Goal: Task Accomplishment & Management: Complete application form

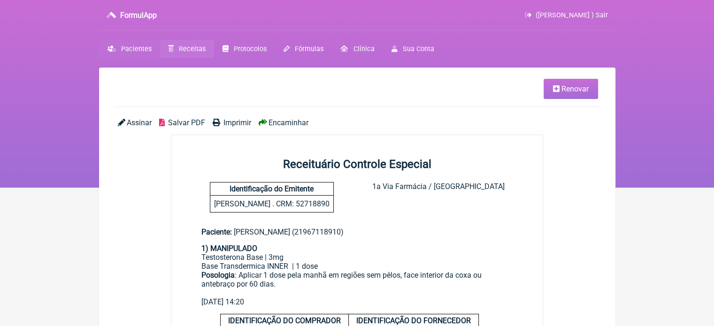
click at [135, 43] on link "Pacientes" at bounding box center [129, 49] width 61 height 18
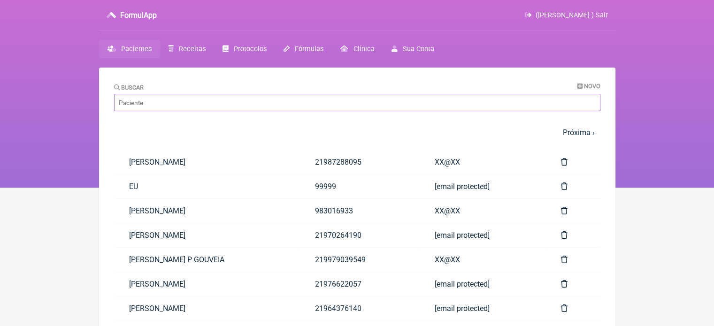
click at [168, 103] on input "Buscar" at bounding box center [357, 102] width 487 height 17
paste input "THIAGO LAGO MEDEIROS"
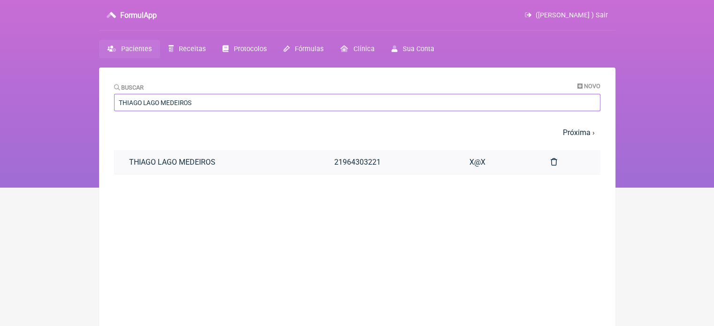
type input "THIAGO LAGO MEDEIROS"
click at [415, 167] on link "21964303221" at bounding box center [386, 162] width 135 height 24
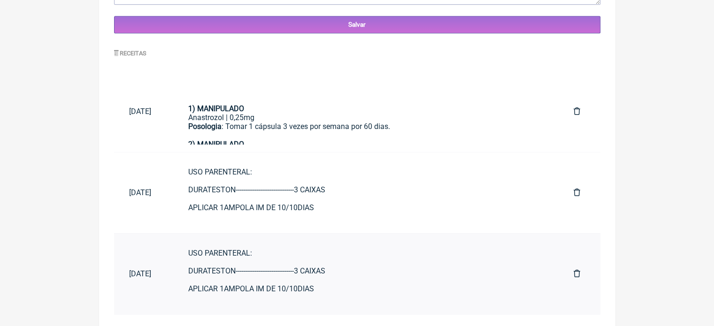
scroll to position [426, 0]
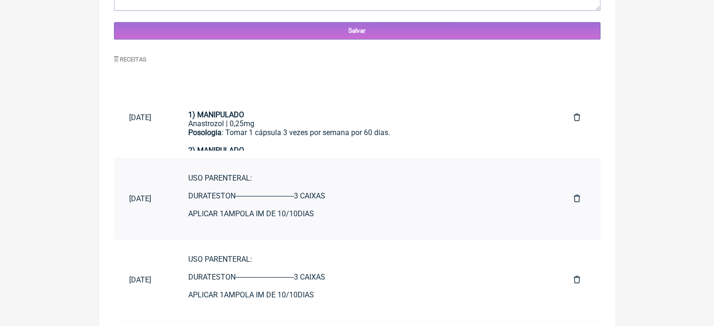
click at [222, 197] on div "USO PARENTERAL: DURATESTON-------------------------------3 CAIXAS APLICAR 1AMPO…" at bounding box center [366, 227] width 356 height 107
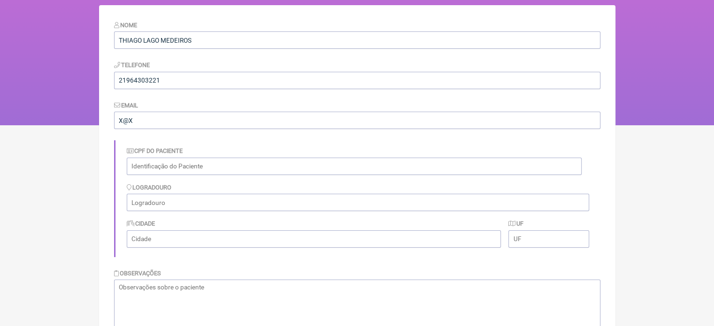
scroll to position [0, 0]
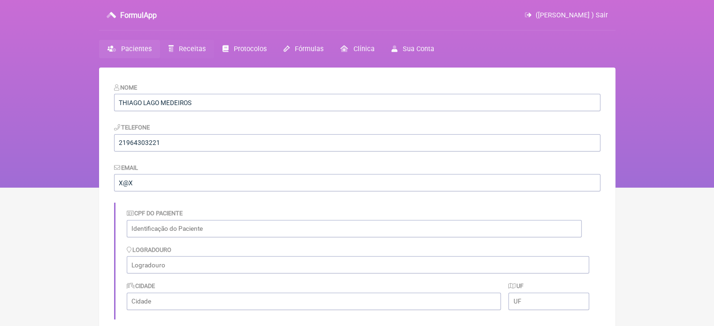
click at [184, 51] on span "Receitas" at bounding box center [192, 49] width 27 height 8
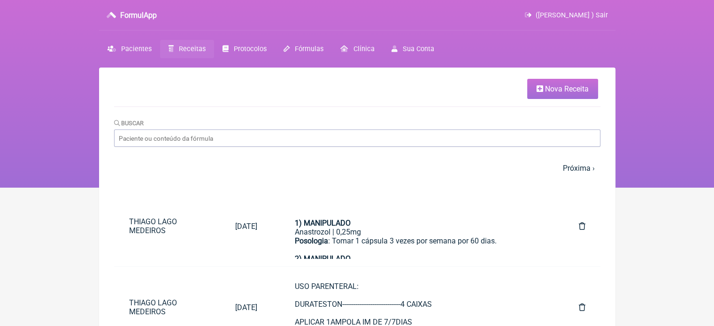
click at [539, 93] on link "Nova Receita" at bounding box center [563, 89] width 71 height 20
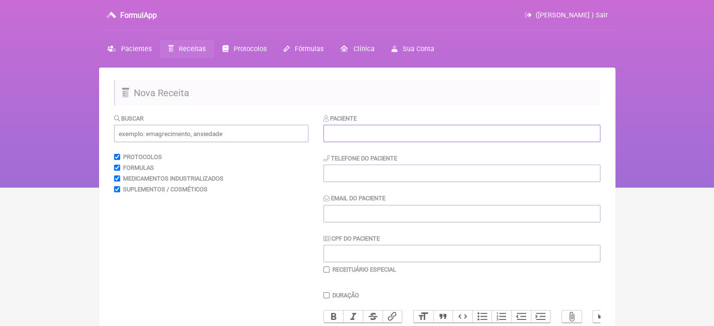
click at [384, 139] on input "text" at bounding box center [462, 133] width 277 height 17
paste input "BEATRIZ PEREIRA DA SILVA"
type input "BEATRIZ PEREIRA DA SILVA"
click at [382, 181] on input "tel" at bounding box center [462, 173] width 277 height 17
type input "21990535757"
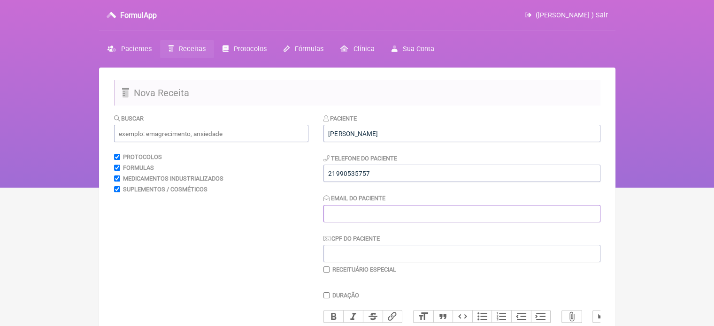
click at [370, 210] on input "Email do Paciente" at bounding box center [462, 213] width 277 height 17
type input "X2X"
click at [217, 134] on input "text" at bounding box center [211, 133] width 194 height 17
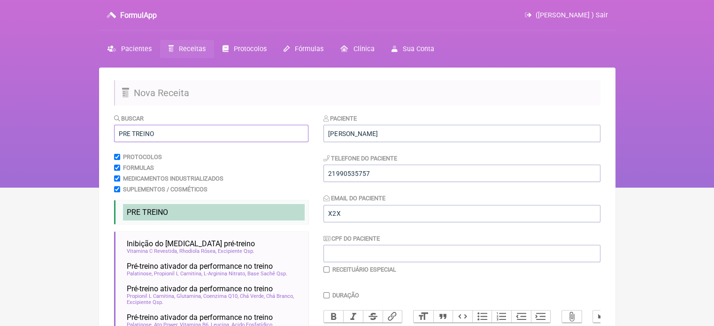
type input "PRE TREINO"
click at [166, 210] on span "PRE TREINO" at bounding box center [147, 212] width 41 height 9
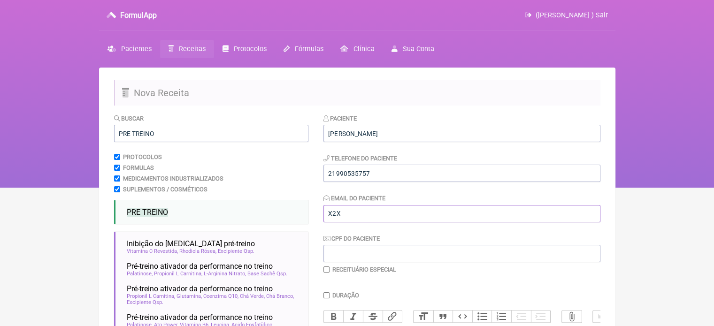
click at [336, 212] on input "X2X" at bounding box center [462, 213] width 277 height 17
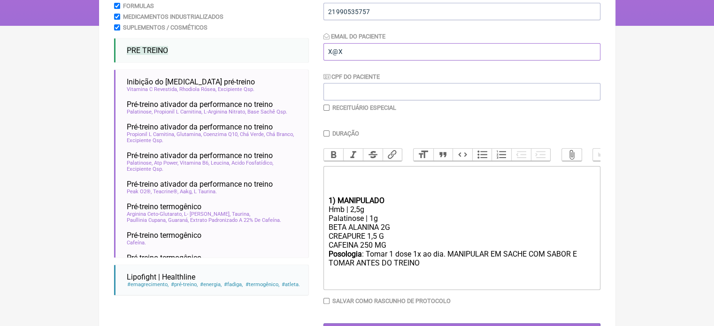
scroll to position [188, 0]
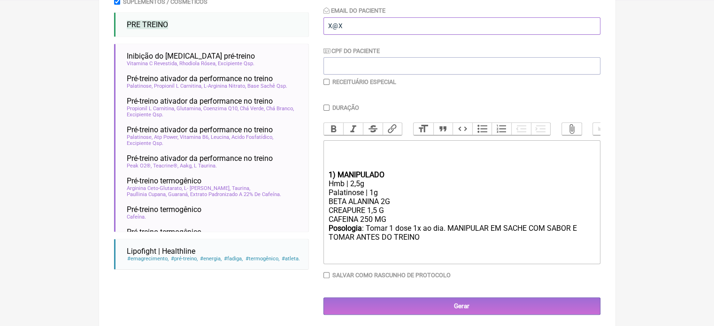
type input "X@X"
click at [371, 224] on div "BETA ALANINA 2G CREAPURE 1,5 G CAFEINA 250 MG" at bounding box center [461, 210] width 267 height 27
click at [388, 224] on div "BETA ALANINA 2G CREAPURE 1,5 G CAFEINA 250 MG" at bounding box center [461, 210] width 267 height 27
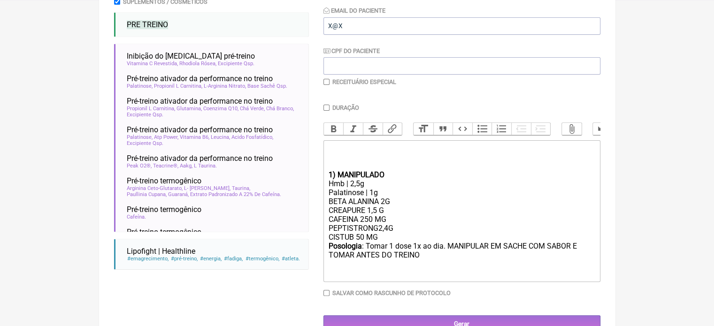
type trix-editor "<div><br><br><br></div><div><strong>1) MANIPULADO</strong></div><div>Hmb | 2,5g…"
click at [326, 106] on input "Duração" at bounding box center [327, 108] width 6 height 6
checkbox input "true"
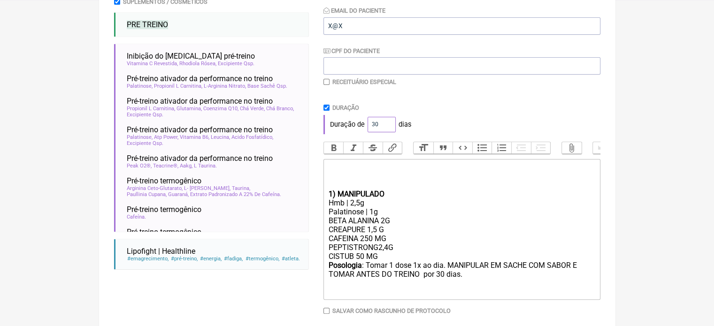
drag, startPoint x: 378, startPoint y: 125, endPoint x: 354, endPoint y: 128, distance: 24.6
click at [355, 128] on div "Duração de 30 dias" at bounding box center [462, 124] width 277 height 19
drag, startPoint x: 380, startPoint y: 122, endPoint x: 369, endPoint y: 125, distance: 11.9
click at [369, 125] on input "60" at bounding box center [382, 125] width 28 height 16
type input "30"
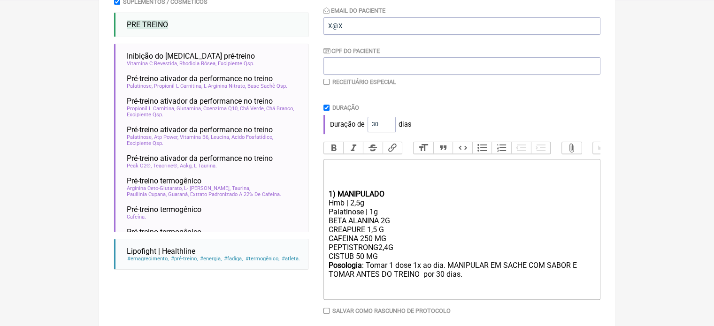
click at [445, 105] on div "Duração" at bounding box center [462, 107] width 277 height 7
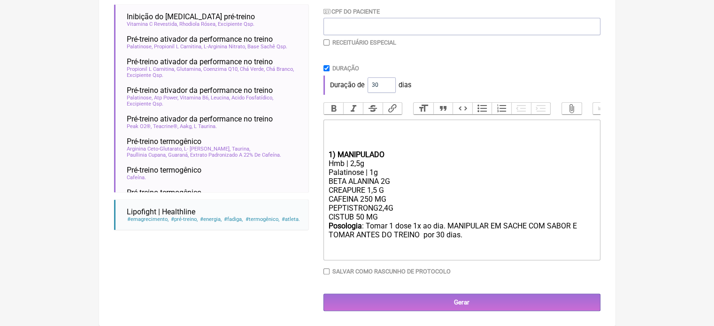
scroll to position [235, 0]
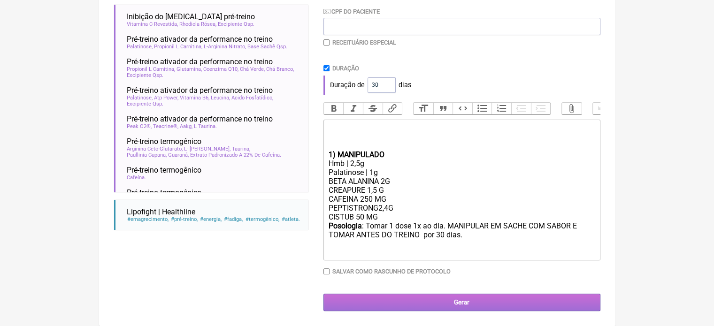
click at [415, 302] on input "Gerar" at bounding box center [462, 302] width 277 height 17
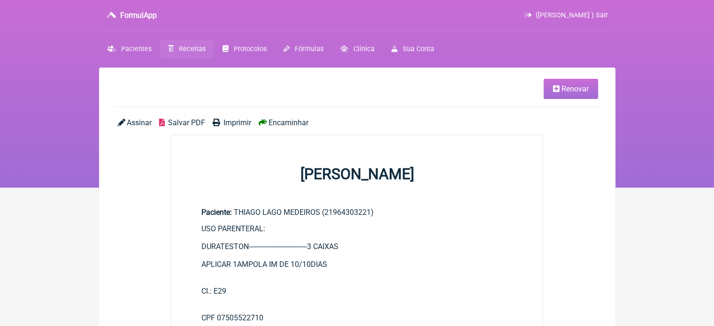
click at [580, 90] on span "Renovar" at bounding box center [575, 89] width 27 height 9
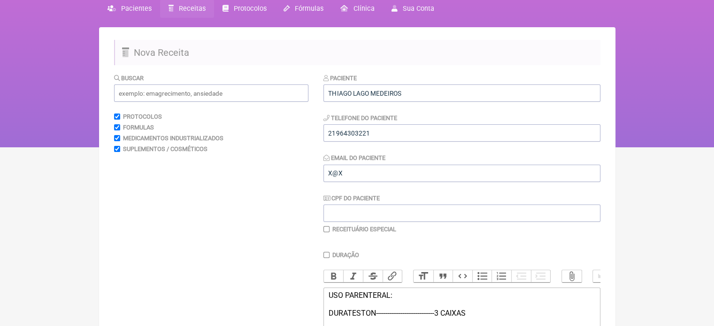
scroll to position [190, 0]
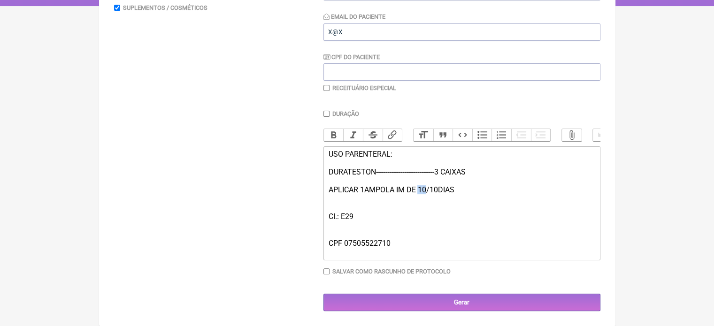
drag, startPoint x: 425, startPoint y: 189, endPoint x: 419, endPoint y: 189, distance: 5.6
click at [419, 189] on div "USO PARENTERAL: DURATESTON-------------------------------3 CAIXAS APLICAR 1AMPO…" at bounding box center [461, 203] width 267 height 107
drag, startPoint x: 434, startPoint y: 189, endPoint x: 427, endPoint y: 189, distance: 7.5
click at [427, 189] on div "USO PARENTERAL: DURATESTON-------------------------------3 CAIXAS APLICAR 1AMPO…" at bounding box center [461, 203] width 267 height 107
click at [443, 173] on div "USO PARENTERAL: DURATESTON-------------------------------3 CAIXAS APLICAR 1AMPO…" at bounding box center [461, 203] width 267 height 107
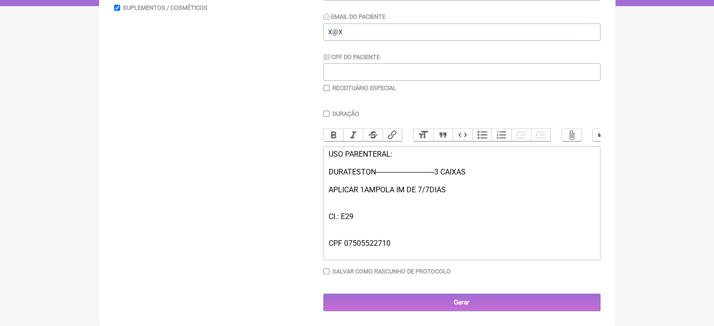
type trix-editor "<div>USO PARENTERAL:<br><br>DURATESTON-------------------------------4 CAIXAS&n…"
click at [326, 85] on input "checkbox" at bounding box center [327, 88] width 6 height 6
checkbox input "true"
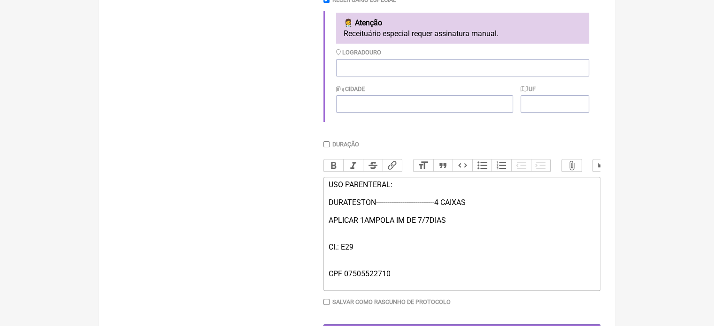
scroll to position [310, 0]
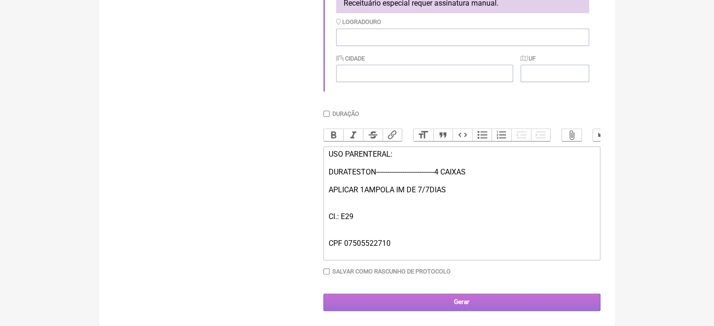
click at [406, 300] on input "Gerar" at bounding box center [462, 302] width 277 height 17
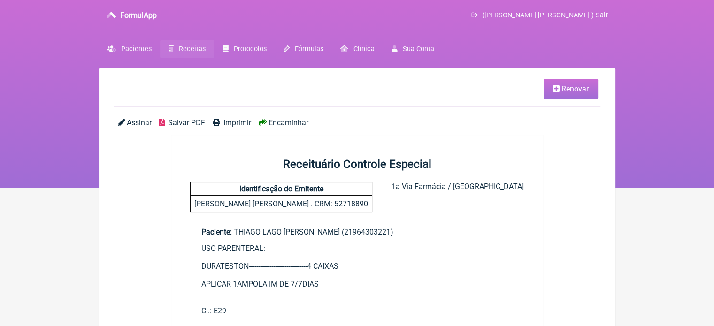
click at [228, 124] on span "Imprimir" at bounding box center [238, 122] width 28 height 9
click at [117, 48] on link "Pacientes" at bounding box center [129, 49] width 61 height 18
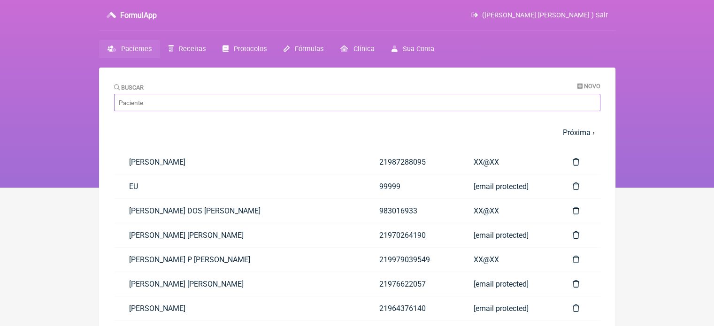
click at [194, 101] on input "Buscar" at bounding box center [357, 102] width 487 height 17
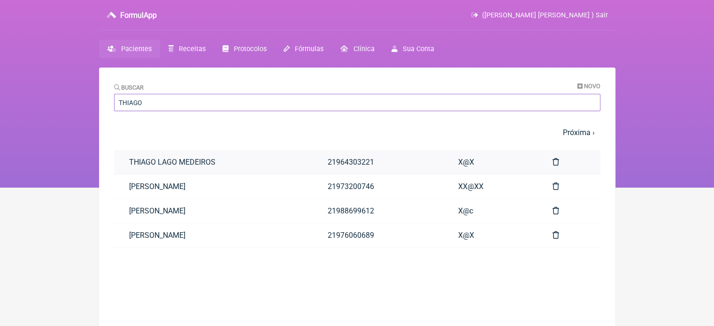
type input "THIAGO"
click at [196, 163] on link "THIAGO LAGO MEDEIROS" at bounding box center [213, 162] width 199 height 24
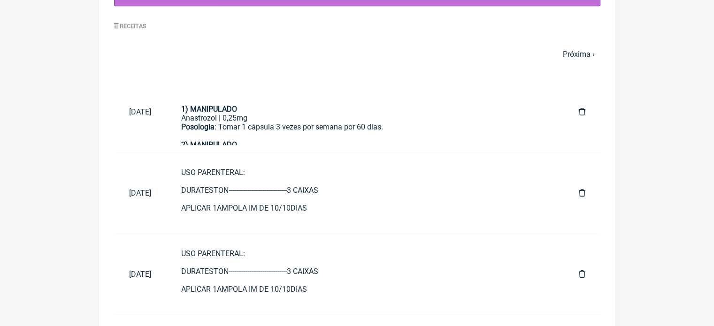
scroll to position [470, 0]
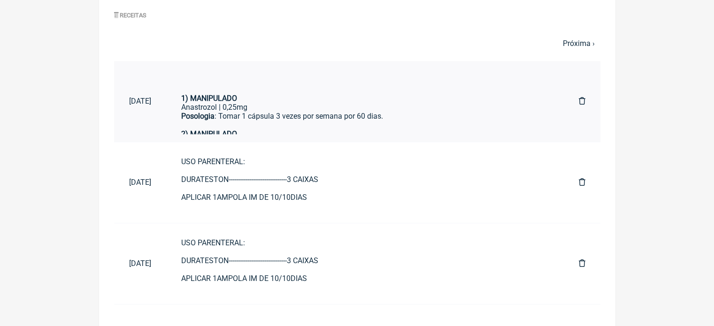
click at [279, 116] on div "Posologia : Tomar 1 cápsula 3 vezes por semana por 60 dias." at bounding box center [365, 121] width 368 height 18
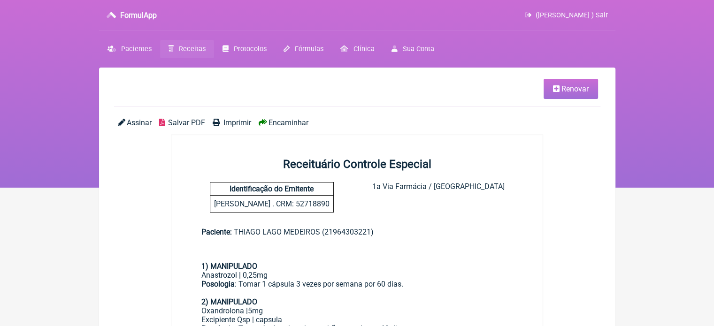
click at [577, 90] on span "Renovar" at bounding box center [575, 89] width 27 height 9
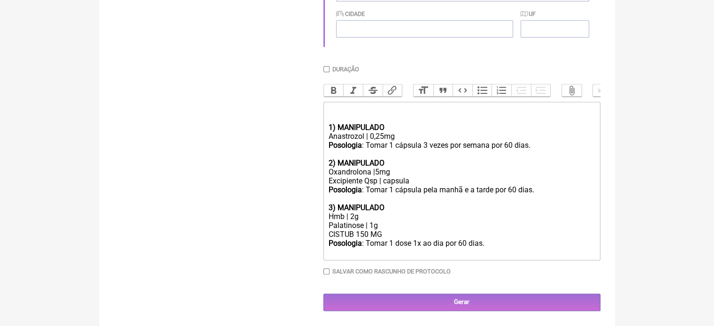
scroll to position [355, 0]
click at [376, 171] on div "Oxandrolona |5mg" at bounding box center [461, 172] width 267 height 9
drag, startPoint x: 492, startPoint y: 188, endPoint x: 474, endPoint y: 191, distance: 18.1
click at [474, 191] on div "Posologia : Tomar 1 cápsula pela manhã e a tarde por 60 dias." at bounding box center [461, 195] width 267 height 18
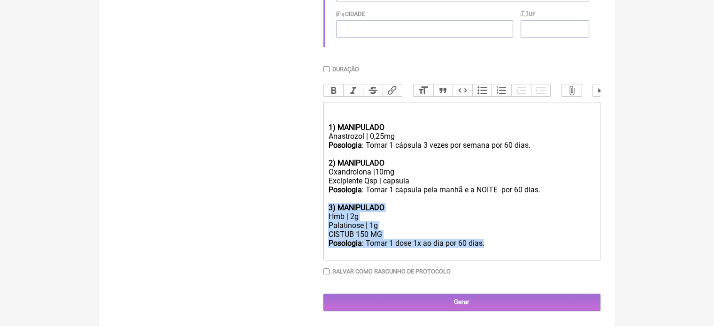
drag, startPoint x: 485, startPoint y: 241, endPoint x: 306, endPoint y: 211, distance: 181.1
click at [306, 211] on form "Buscar Protocolos Formulas Medicamentos Industrializados Suplementos / Cosmétic…" at bounding box center [357, 39] width 487 height 543
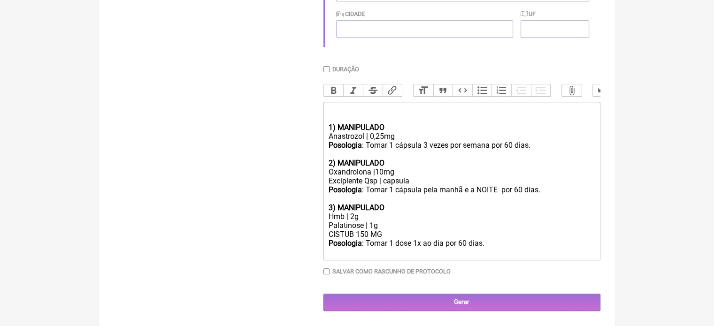
type trix-editor "<div><br><br></div><div><strong>1) MANIPULADO</strong></div><div>Anastrozol | 0…"
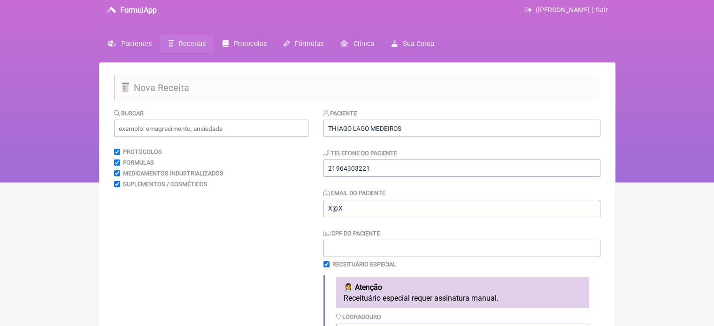
scroll to position [0, 0]
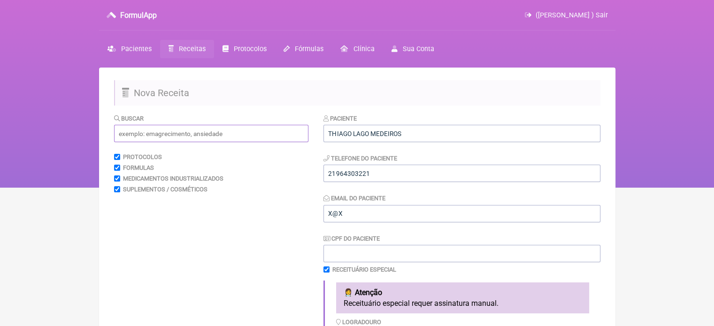
click at [142, 133] on input "text" at bounding box center [211, 133] width 194 height 17
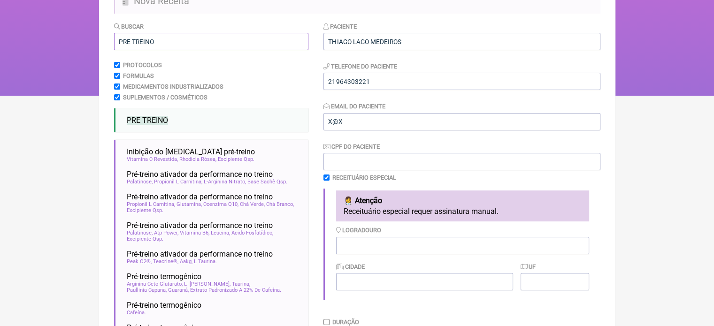
scroll to position [94, 0]
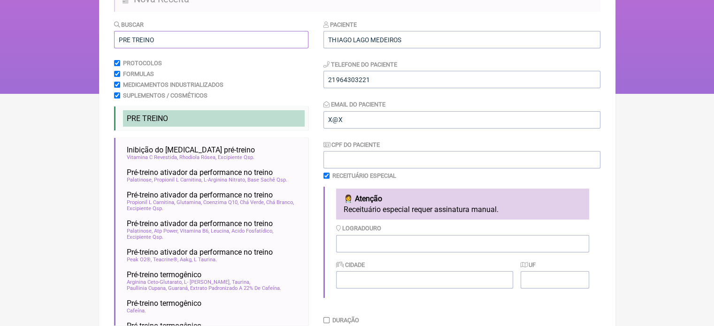
type input "PRE TREINO"
click at [162, 121] on span "PRE TREINO" at bounding box center [147, 118] width 41 height 9
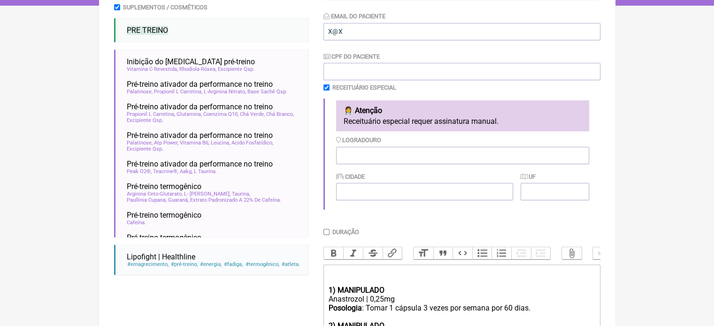
scroll to position [329, 0]
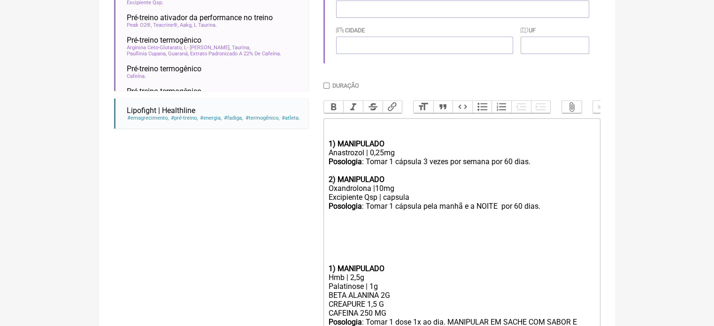
click at [327, 278] on trix-editor "1) MANIPULADO Anastrozol | 0,25mg Posologia : Tomar 1 cápsula 3 vezes por seman…" at bounding box center [462, 238] width 277 height 240
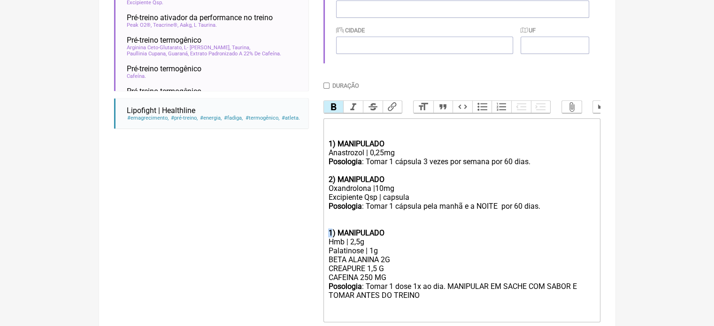
drag, startPoint x: 331, startPoint y: 244, endPoint x: 322, endPoint y: 244, distance: 9.4
click at [322, 244] on form "Buscar PRE TREINO Protocolos Formulas Medicamentos Industrializados Suplementos…" at bounding box center [357, 79] width 487 height 589
drag, startPoint x: 389, startPoint y: 279, endPoint x: 309, endPoint y: 277, distance: 79.9
click at [310, 281] on form "Buscar PRE TREINO Protocolos Formulas Medicamentos Industrializados Suplementos…" at bounding box center [357, 79] width 487 height 589
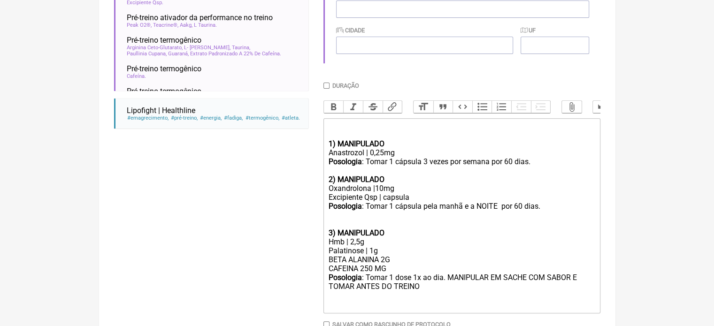
drag, startPoint x: 391, startPoint y: 281, endPoint x: 324, endPoint y: 279, distance: 67.2
click at [324, 279] on trix-editor "1) MANIPULADO Anastrozol | 0,25mg Posologia : Tomar 1 cápsula 3 vezes por seman…" at bounding box center [462, 215] width 277 height 195
drag, startPoint x: 359, startPoint y: 249, endPoint x: 351, endPoint y: 251, distance: 7.6
click at [351, 247] on div "Hmb | 2,5g" at bounding box center [461, 242] width 267 height 9
click at [385, 269] on div "BETA ALANINA 2G CISTUB 50 MG" at bounding box center [461, 265] width 267 height 18
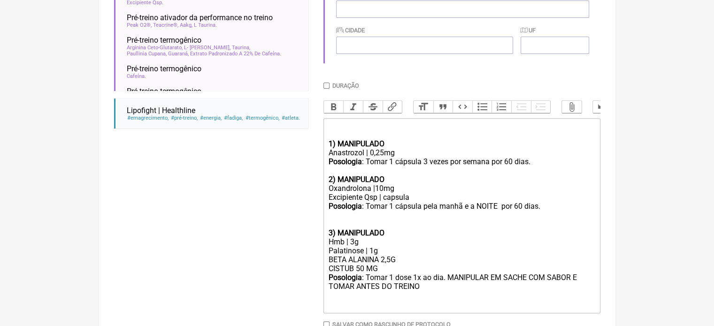
type trix-editor "<div><br><br></div><div><strong>1) MANIPULADO</strong></div><div>Anastrozol | 0…"
click at [324, 86] on input "Duração" at bounding box center [327, 86] width 6 height 6
checkbox input "true"
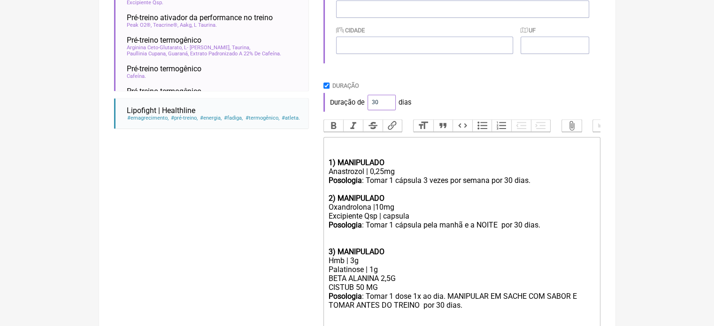
drag, startPoint x: 376, startPoint y: 102, endPoint x: 338, endPoint y: 109, distance: 38.1
click at [349, 108] on div "Duração de 30 dias" at bounding box center [462, 102] width 277 height 19
type input "60"
click at [470, 99] on div "Duração de 60 dias" at bounding box center [462, 102] width 277 height 19
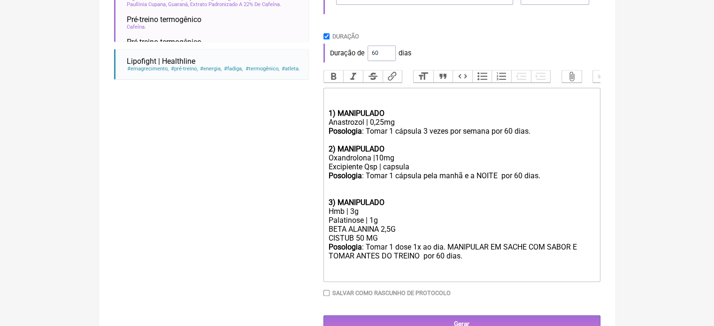
scroll to position [410, 0]
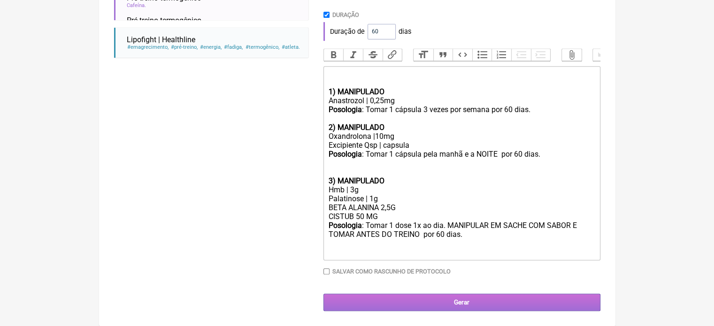
click at [440, 299] on input "Gerar" at bounding box center [462, 302] width 277 height 17
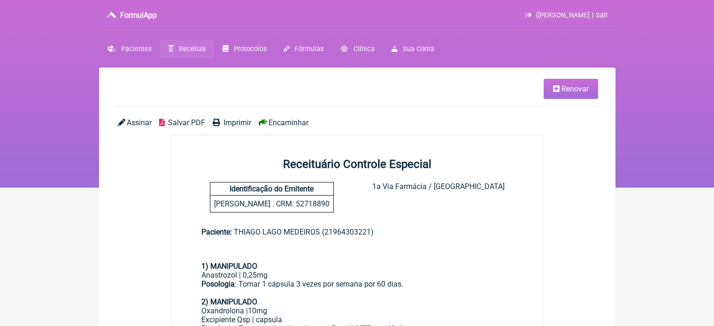
click at [227, 119] on span "Imprimir" at bounding box center [238, 122] width 28 height 9
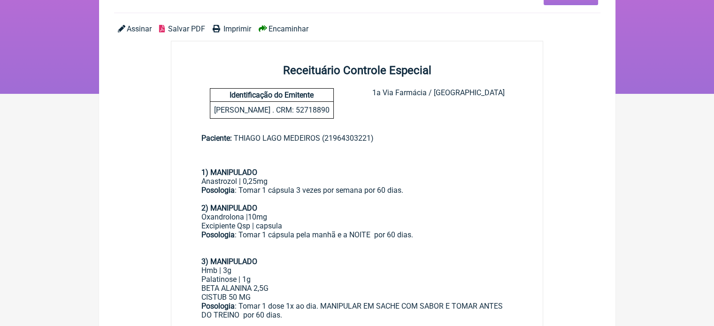
scroll to position [141, 0]
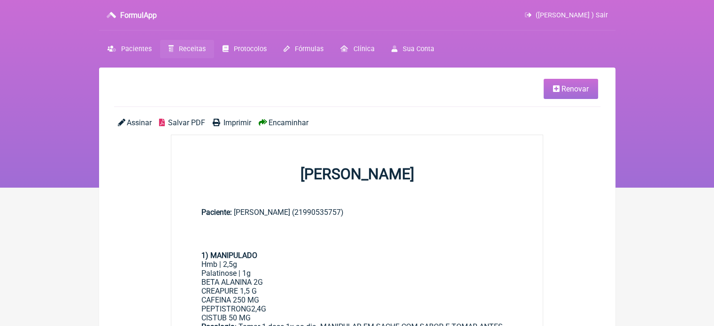
click at [238, 126] on span "Imprimir" at bounding box center [238, 122] width 28 height 9
click at [197, 49] on span "Receitas" at bounding box center [192, 49] width 27 height 8
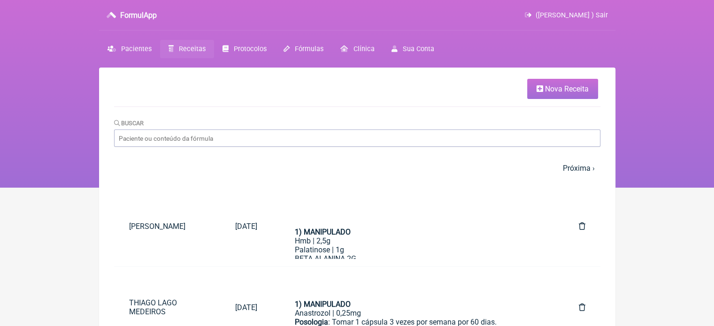
click at [561, 94] on link "Nova Receita" at bounding box center [563, 89] width 71 height 20
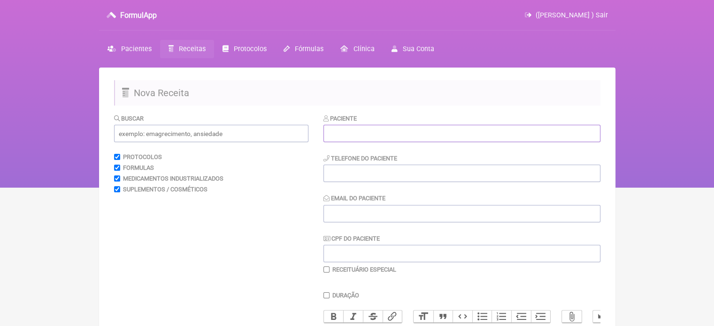
click at [387, 137] on input "text" at bounding box center [462, 133] width 277 height 17
paste input "KEITH DA SILVA JAYME"
type input "KEITH DA SILVA JAYME"
click at [355, 174] on input "tel" at bounding box center [462, 173] width 277 height 17
type input "21"
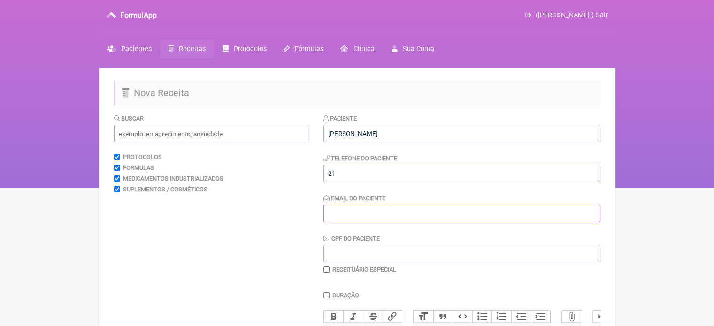
click at [349, 210] on input "Email do Paciente" at bounding box center [462, 213] width 277 height 17
drag, startPoint x: 343, startPoint y: 216, endPoint x: 303, endPoint y: 216, distance: 40.4
click at [303, 216] on form "Buscar Protocolos Formulas Medicamentos Industrializados Suplementos / Cosmétic…" at bounding box center [357, 303] width 487 height 379
type input "X@x"
click at [254, 134] on input "text" at bounding box center [211, 133] width 194 height 17
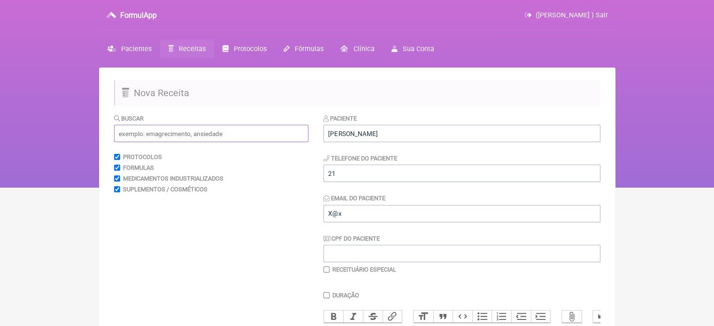
type input "T"
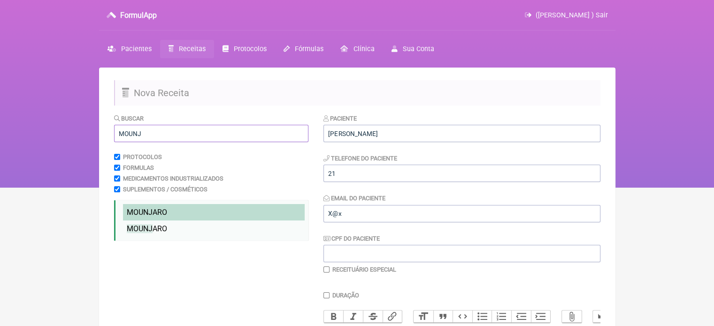
type input "MOUNJ"
click at [205, 217] on li "MOUNJ ARO" at bounding box center [214, 212] width 182 height 16
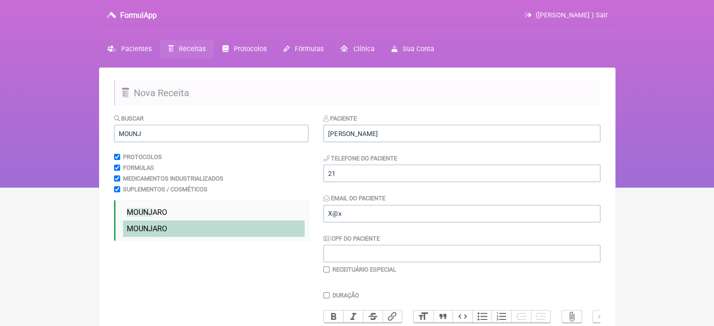
click at [199, 229] on li "MOUNJ ARO" at bounding box center [214, 229] width 182 height 16
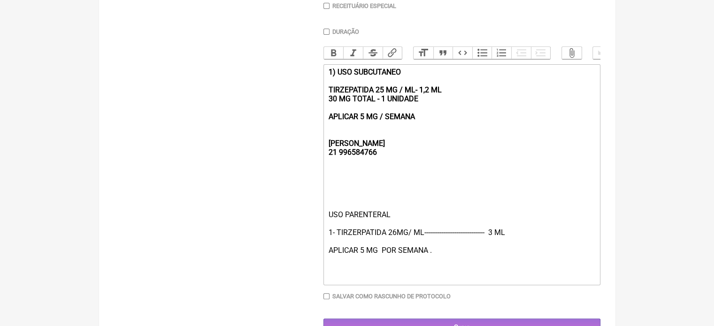
scroll to position [278, 0]
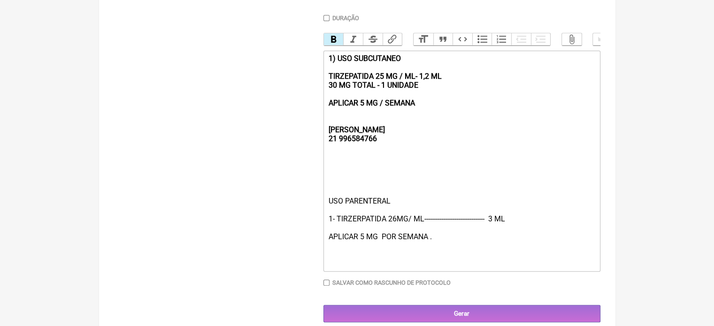
drag, startPoint x: 431, startPoint y: 115, endPoint x: 322, endPoint y: 60, distance: 121.8
click at [322, 60] on form "Buscar MOUNJ Protocolos Formulas Medicamentos Industrializados Suplementos / Co…" at bounding box center [357, 79] width 487 height 487
type trix-editor "<div><strong><br><br><br>REBECCA&nbsp;<br>21 996584766</strong></div><div><br><…"
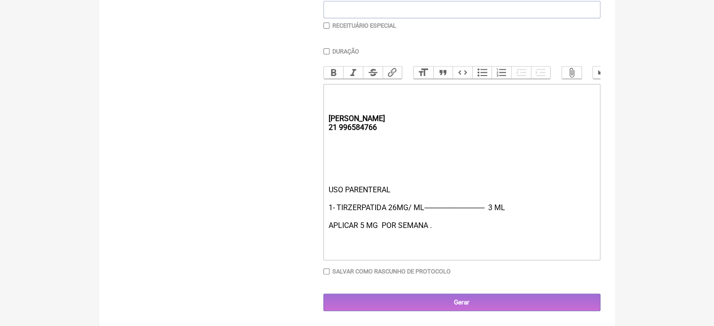
scroll to position [253, 0]
click at [327, 48] on input "Duração" at bounding box center [327, 51] width 6 height 6
checkbox input "true"
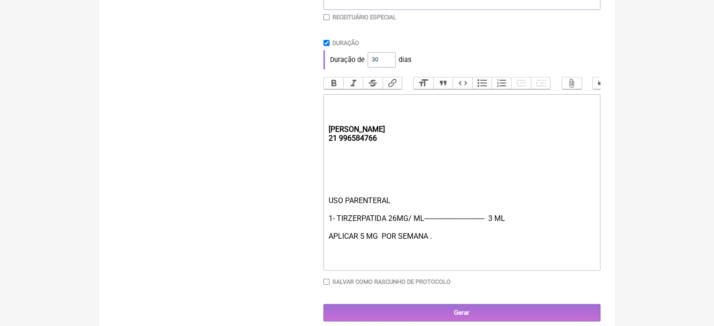
click at [327, 16] on input "checkbox" at bounding box center [327, 17] width 6 height 6
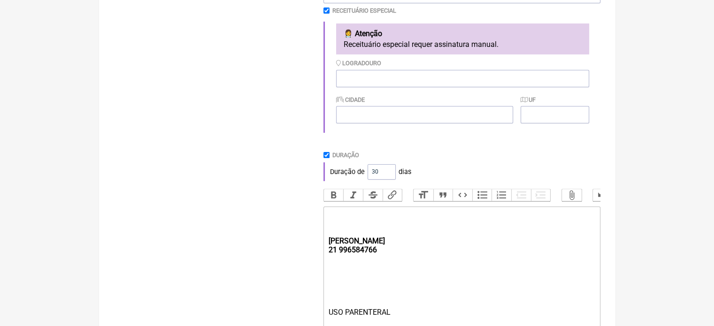
scroll to position [251, 0]
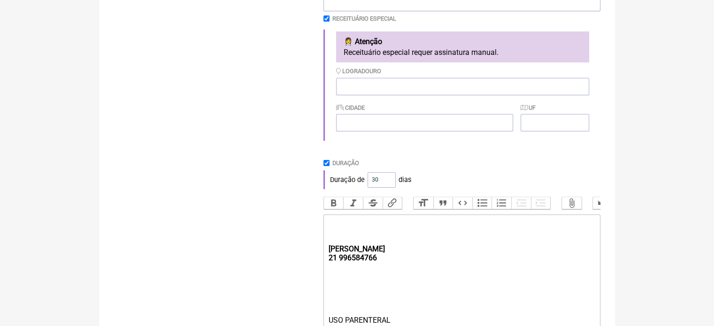
click at [326, 21] on input "checkbox" at bounding box center [327, 19] width 6 height 6
checkbox input "false"
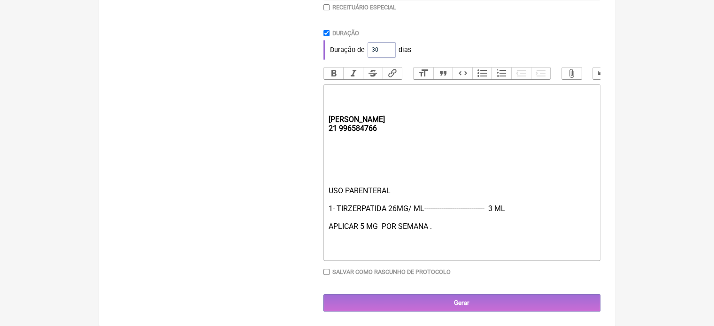
scroll to position [272, 0]
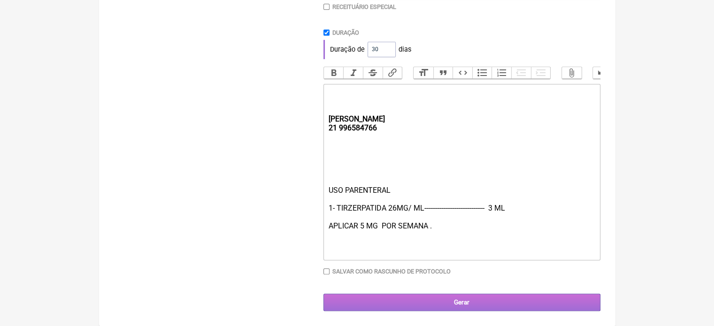
click at [376, 304] on input "Gerar" at bounding box center [462, 302] width 277 height 17
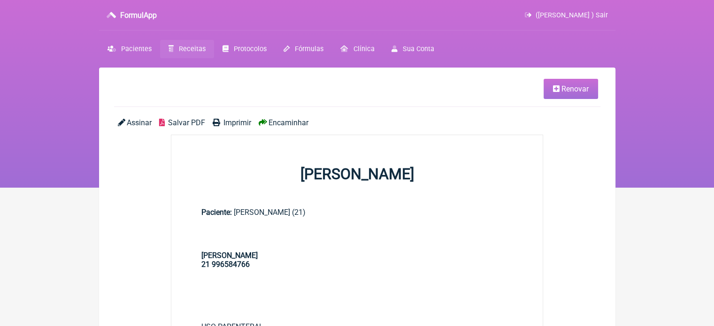
click at [237, 124] on span "Imprimir" at bounding box center [238, 122] width 28 height 9
click at [139, 48] on span "Pacientes" at bounding box center [136, 49] width 31 height 8
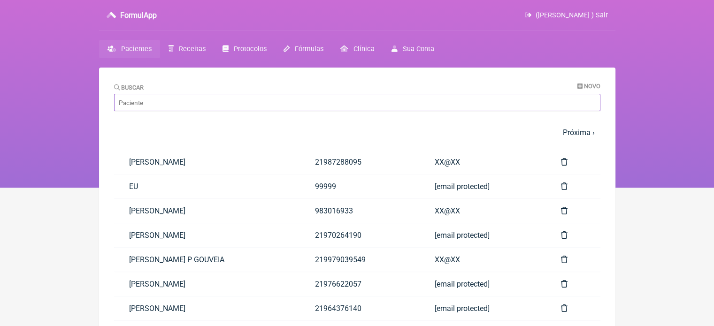
click at [233, 101] on input "Buscar" at bounding box center [357, 102] width 487 height 17
paste input "[PERSON_NAME]"
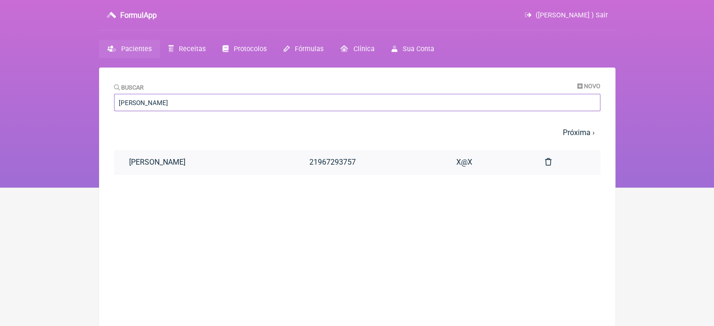
type input "[PERSON_NAME]"
click at [247, 165] on link "[PERSON_NAME]" at bounding box center [204, 162] width 180 height 24
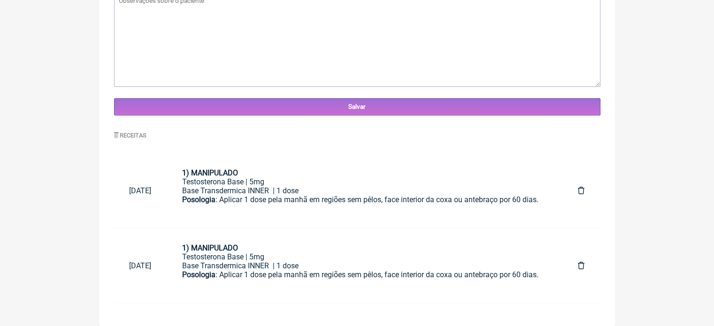
scroll to position [361, 0]
click at [314, 253] on div "Testosterona Base | 5mg" at bounding box center [365, 257] width 366 height 9
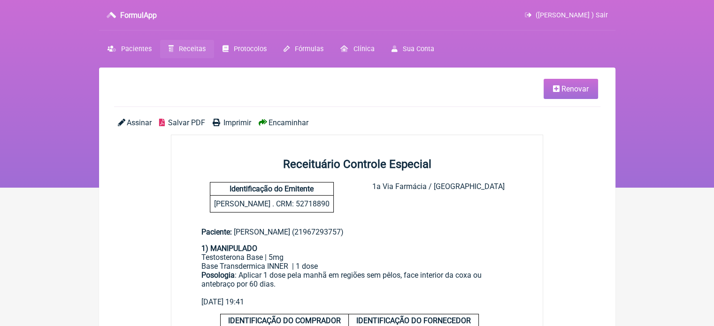
click at [559, 86] on icon at bounding box center [556, 89] width 7 height 8
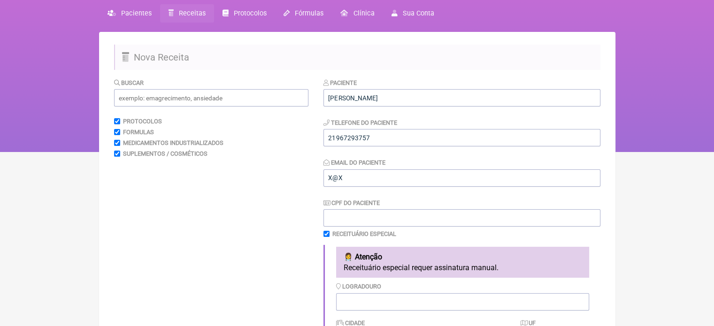
scroll to position [188, 0]
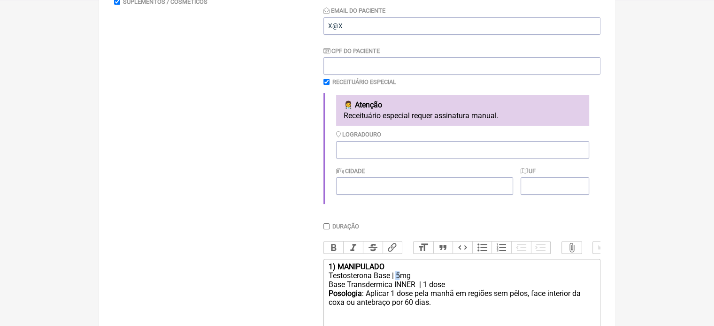
click at [398, 280] on div "Testosterona Base | 5mg" at bounding box center [461, 276] width 267 height 9
type trix-editor "<div><strong>1) MANIPULADO</strong></div><div>Testosterona Base | 10mg</div><di…"
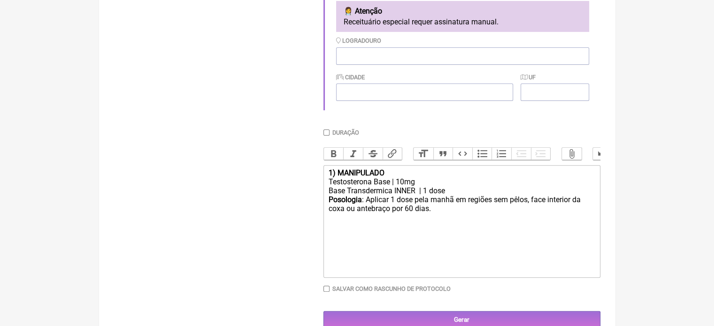
scroll to position [307, 0]
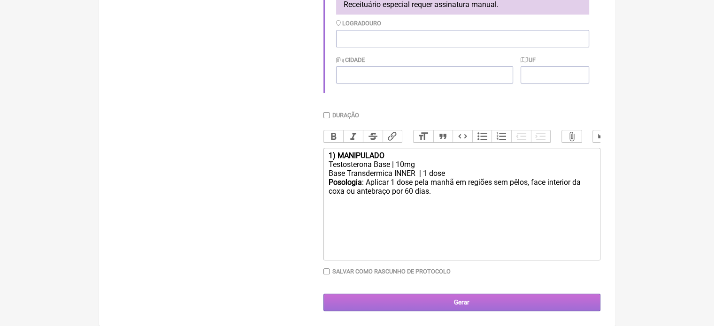
click at [415, 304] on input "Gerar" at bounding box center [462, 302] width 277 height 17
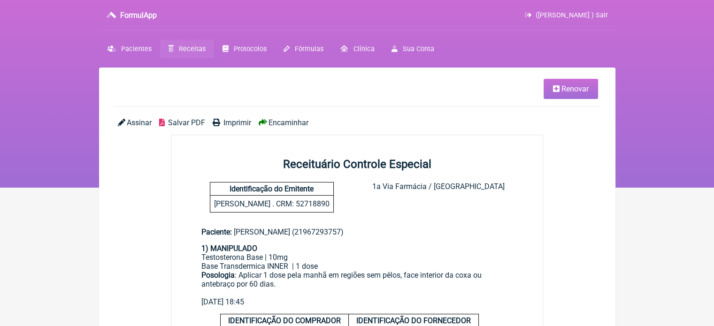
click at [225, 122] on span "Imprimir" at bounding box center [238, 122] width 28 height 9
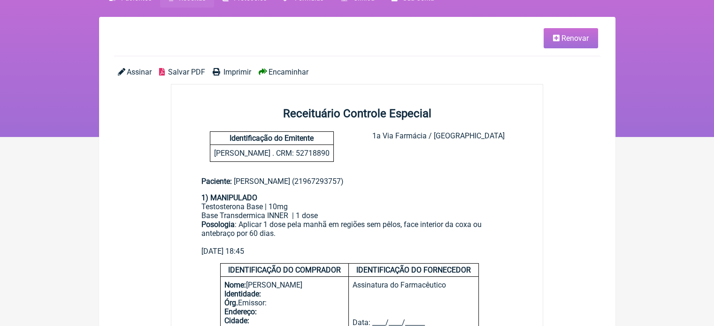
scroll to position [141, 0]
